Goal: Find contact information: Find contact information

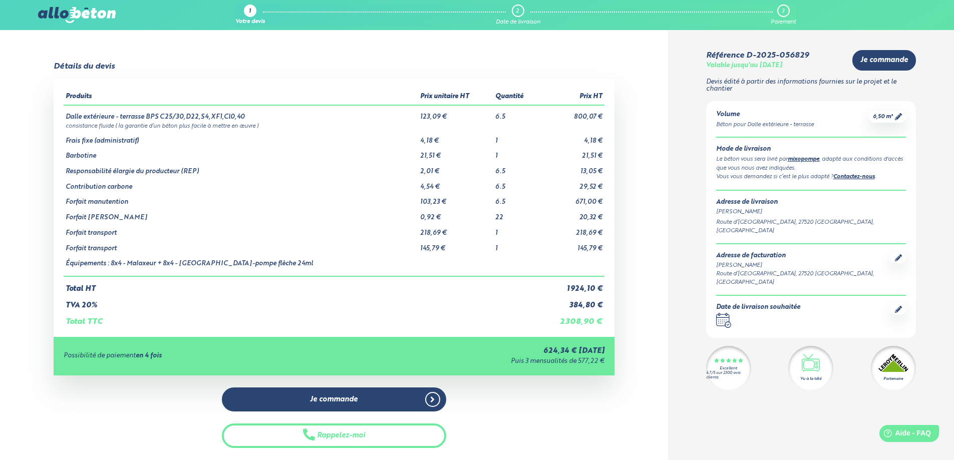
click at [872, 178] on link "Contactez-nous" at bounding box center [854, 177] width 42 height 6
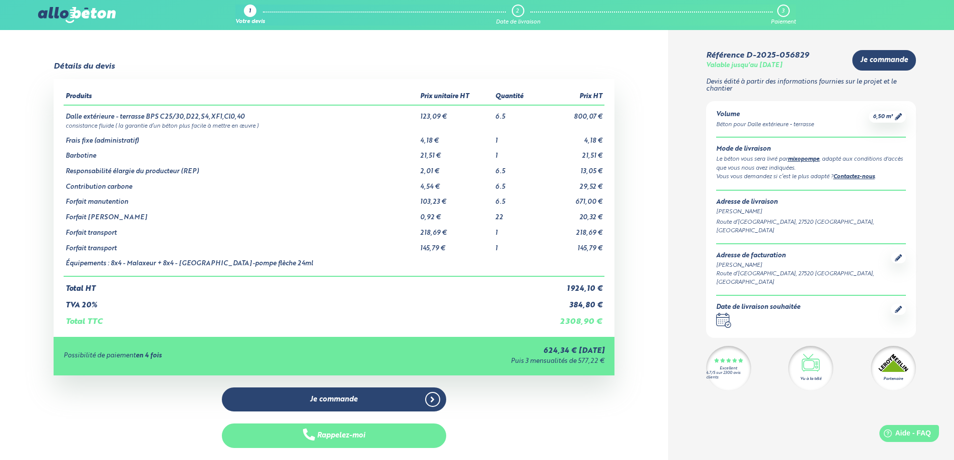
click at [316, 439] on button "Rappelez-moi" at bounding box center [334, 436] width 224 height 25
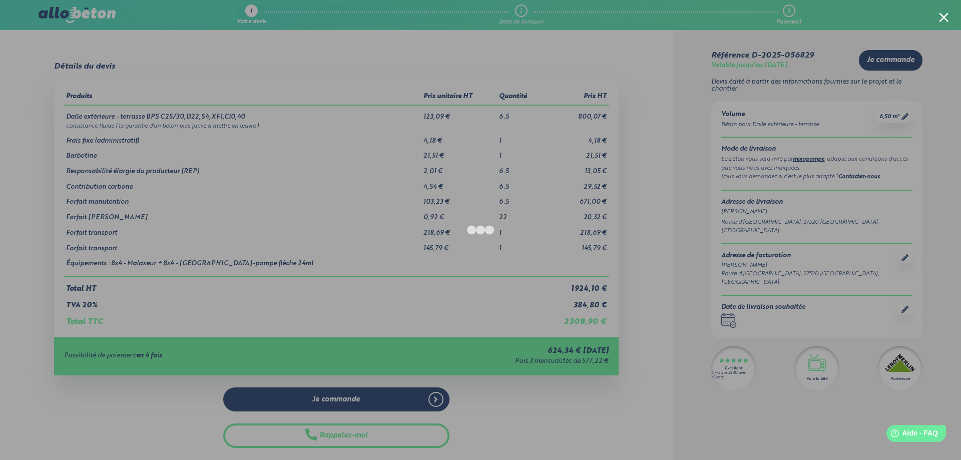
click at [582, 39] on div at bounding box center [480, 230] width 961 height 460
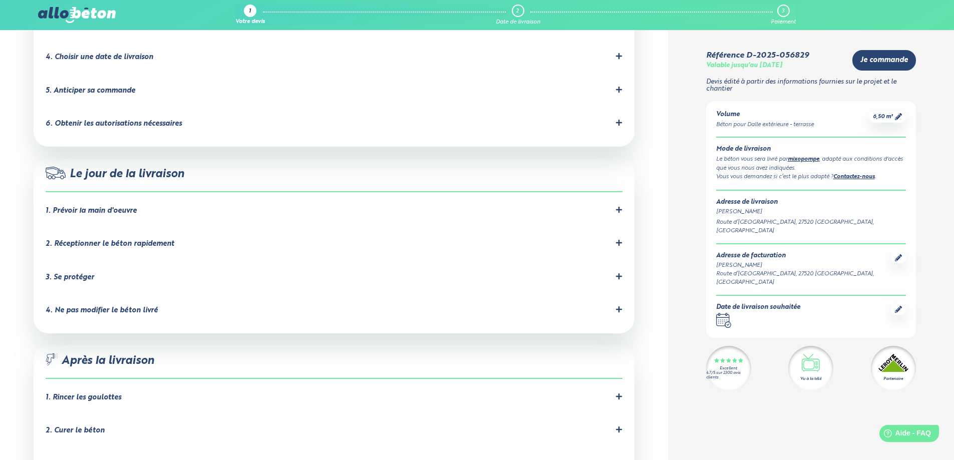
scroll to position [982, 0]
